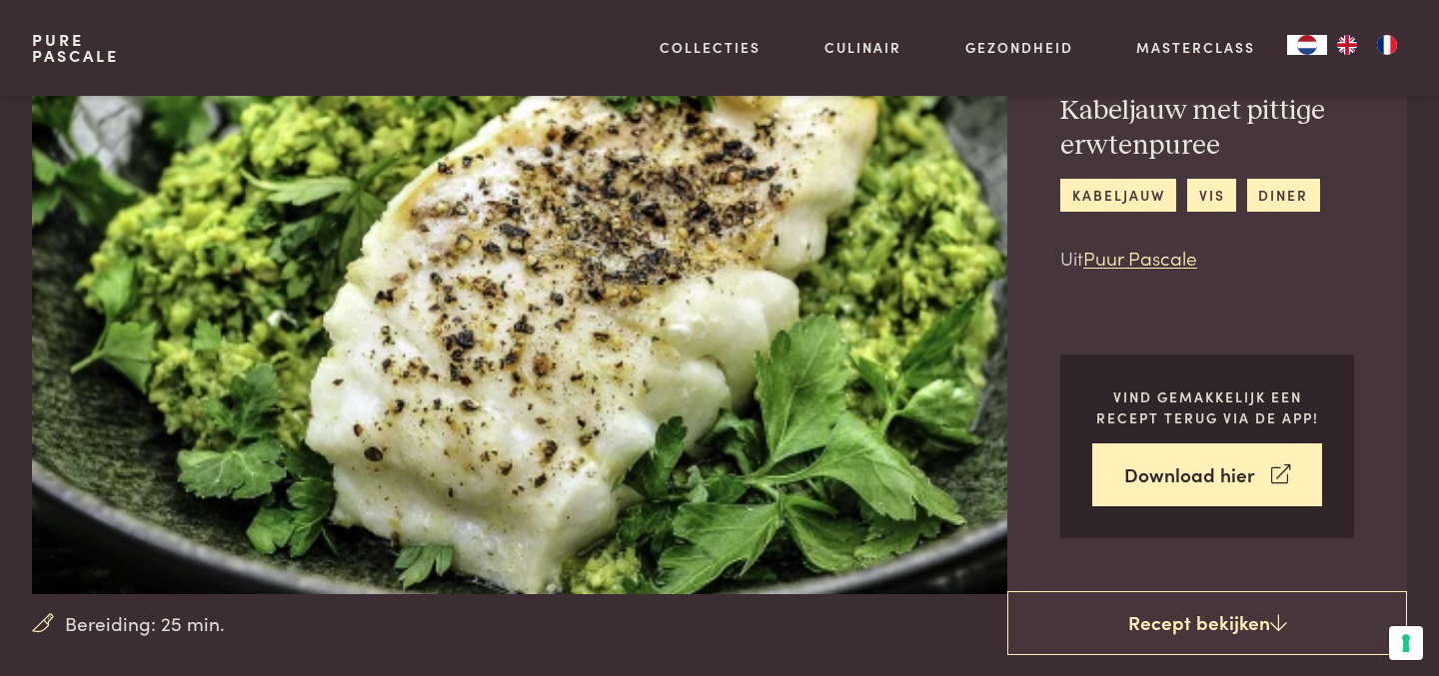
scroll to position [120, 0]
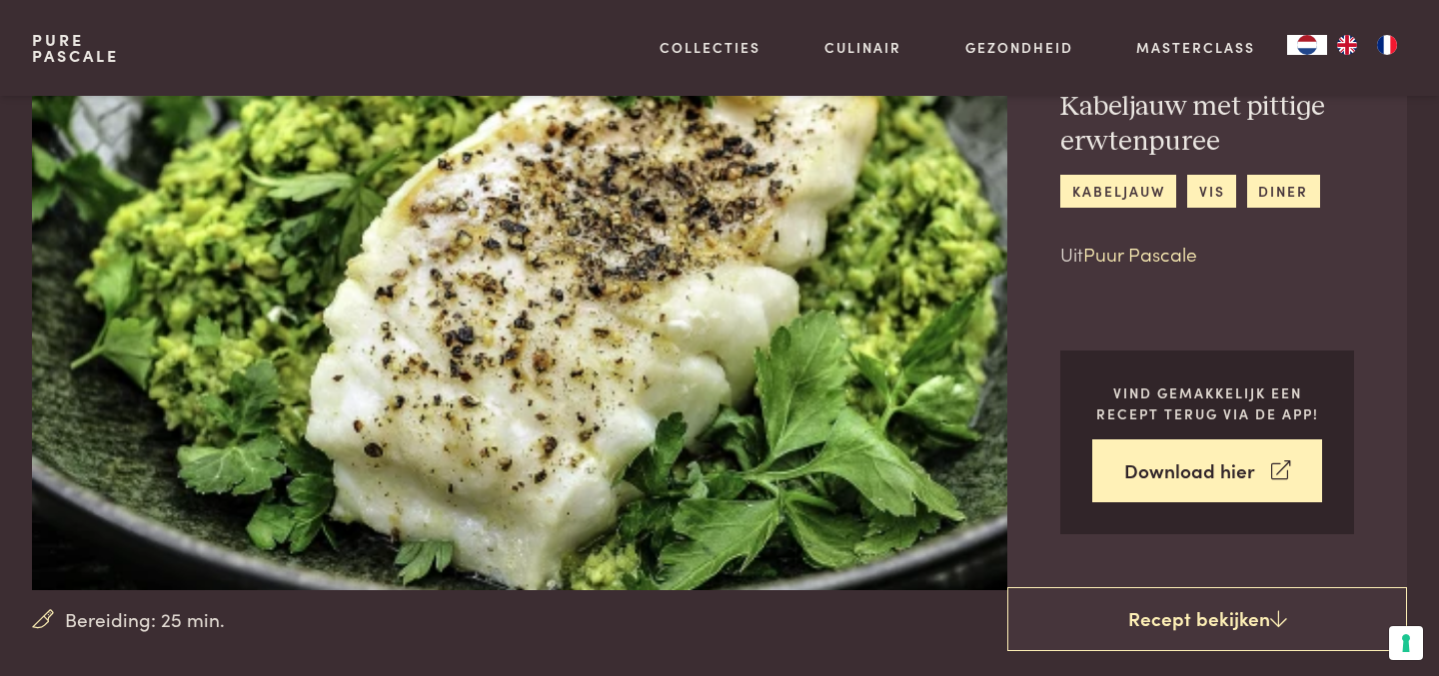
click at [1132, 257] on link "Puur Pascale" at bounding box center [1140, 253] width 114 height 27
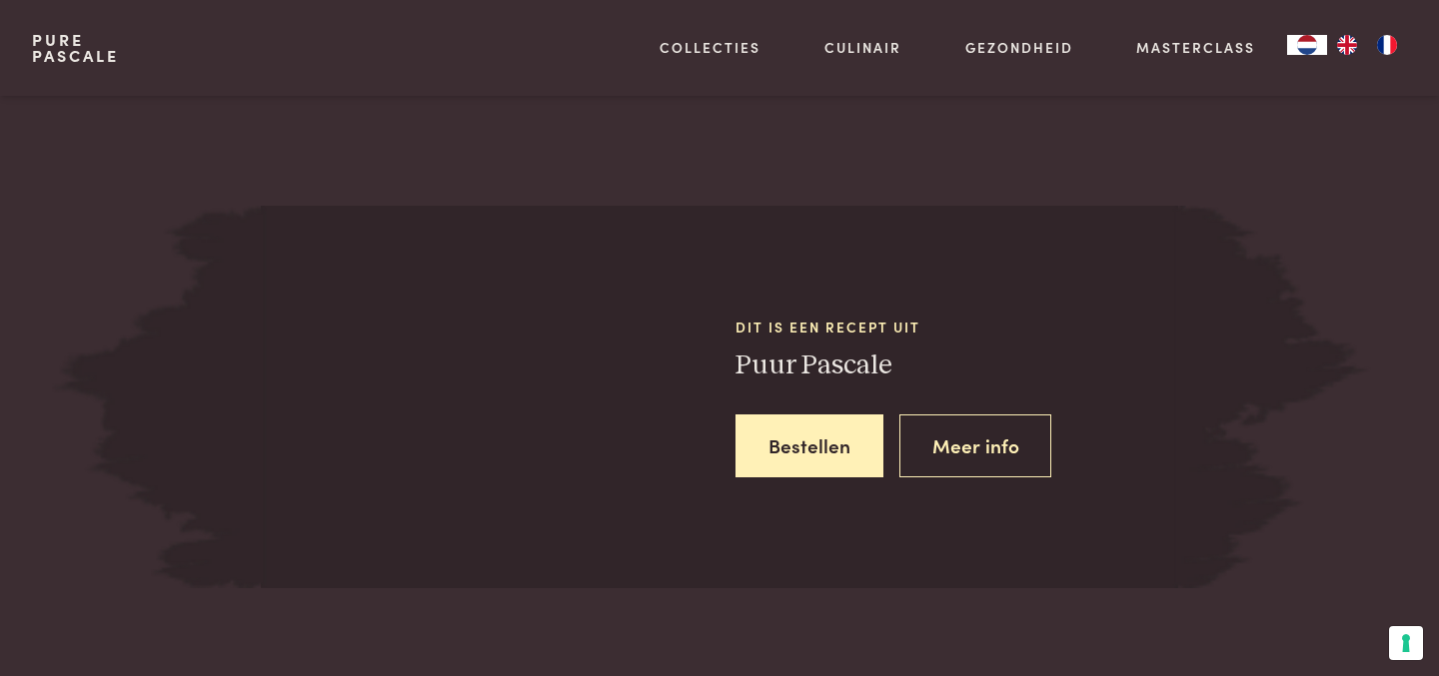
scroll to position [1710, 0]
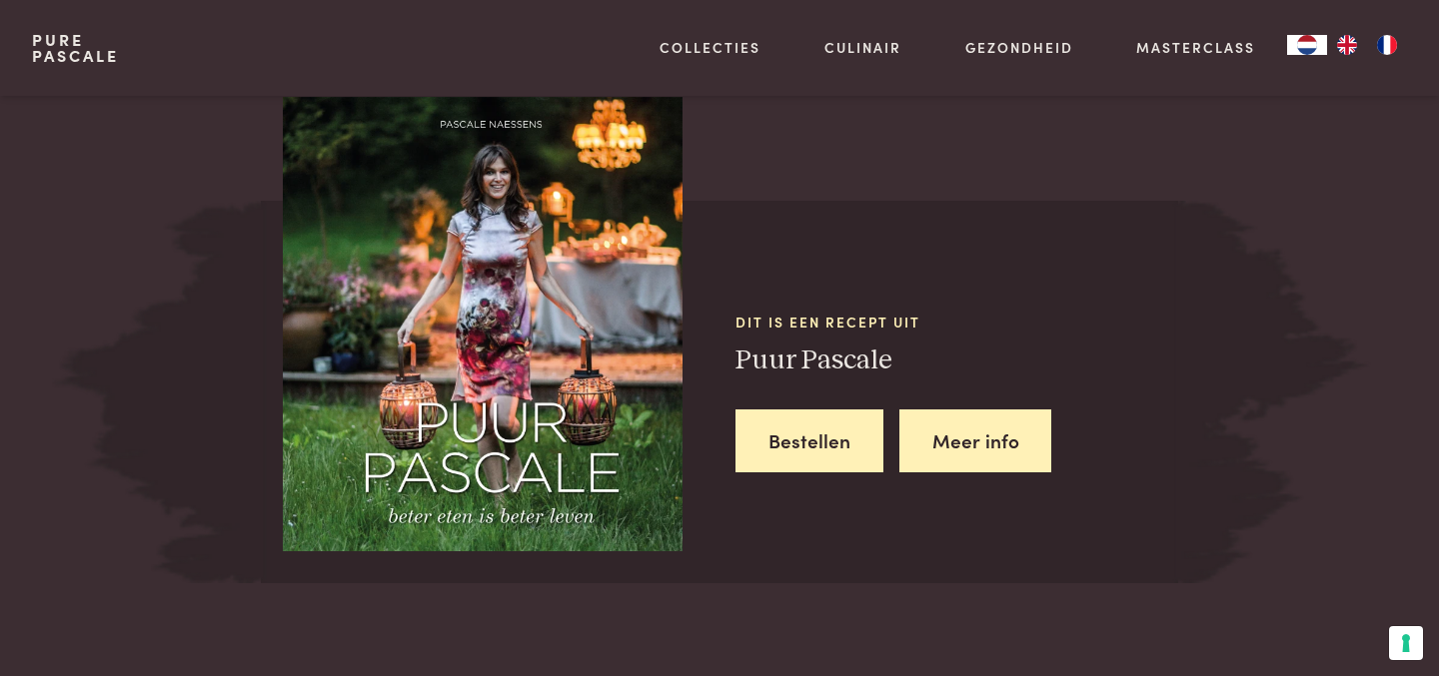
click at [923, 431] on link "Meer info" at bounding box center [975, 441] width 153 height 63
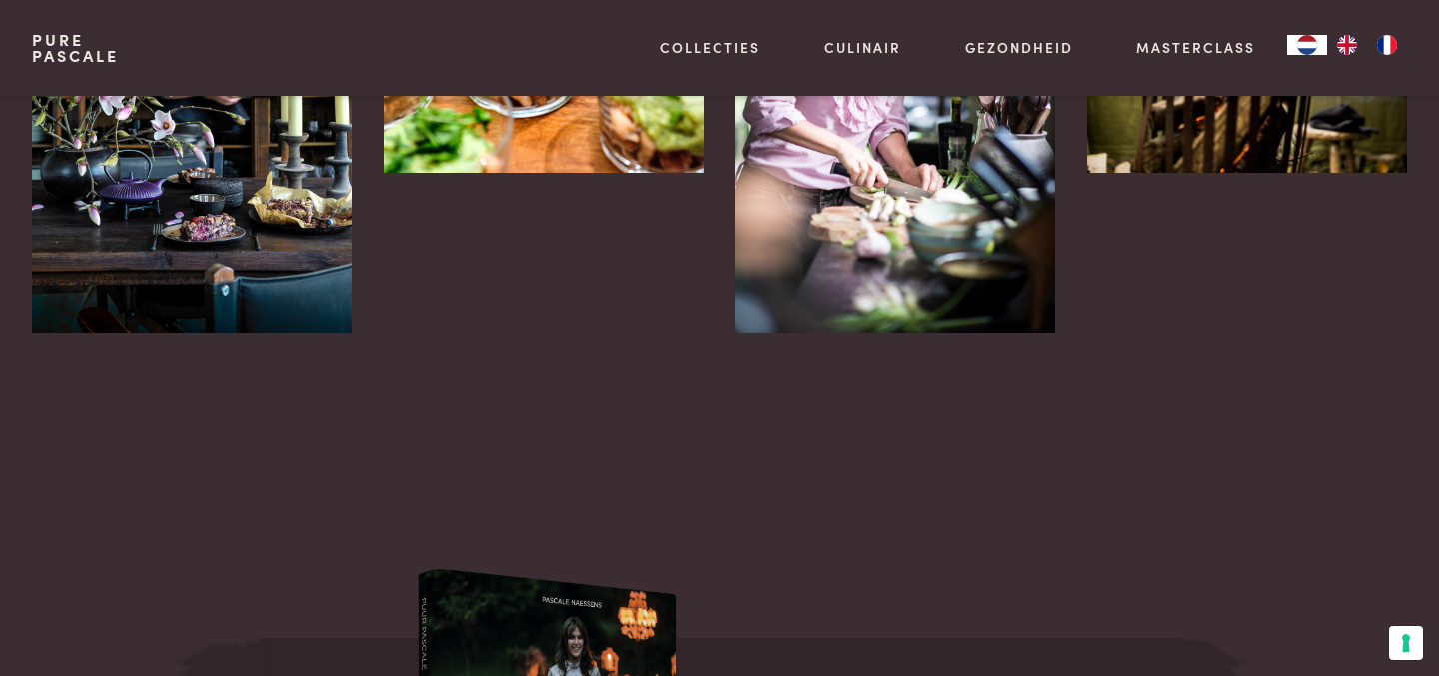
scroll to position [4518, 0]
